Goal: Navigation & Orientation: Find specific page/section

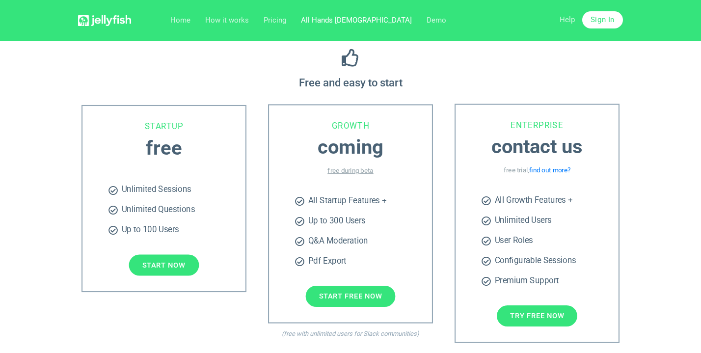
click at [310, 25] on link "All Hands [DEMOGRAPHIC_DATA]" at bounding box center [357, 20] width 126 height 15
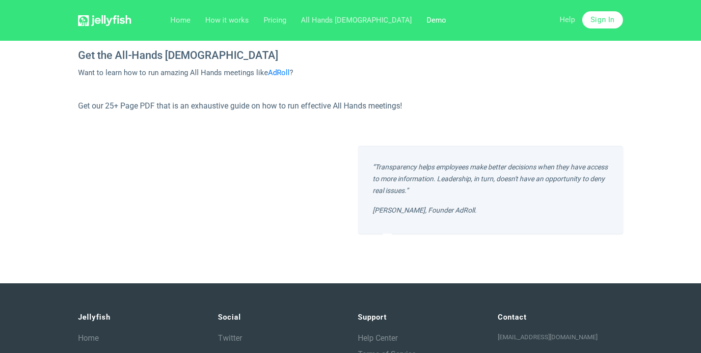
click at [419, 15] on link "Demo" at bounding box center [436, 20] width 34 height 15
click at [111, 24] on img at bounding box center [104, 20] width 53 height 11
